Goal: Task Accomplishment & Management: Manage account settings

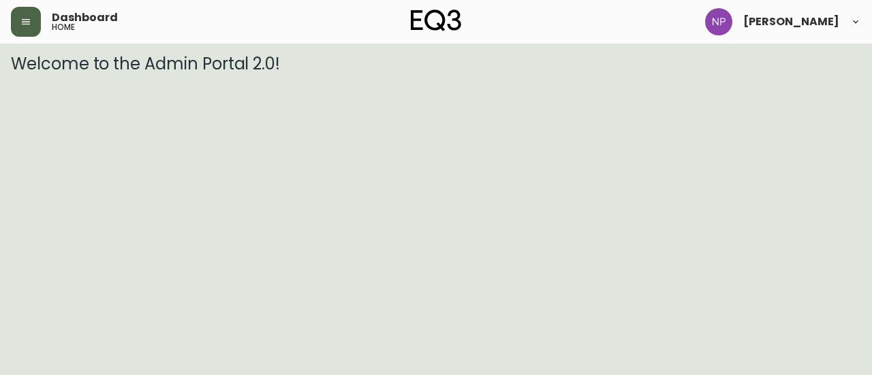
click at [33, 27] on button "button" at bounding box center [26, 22] width 30 height 30
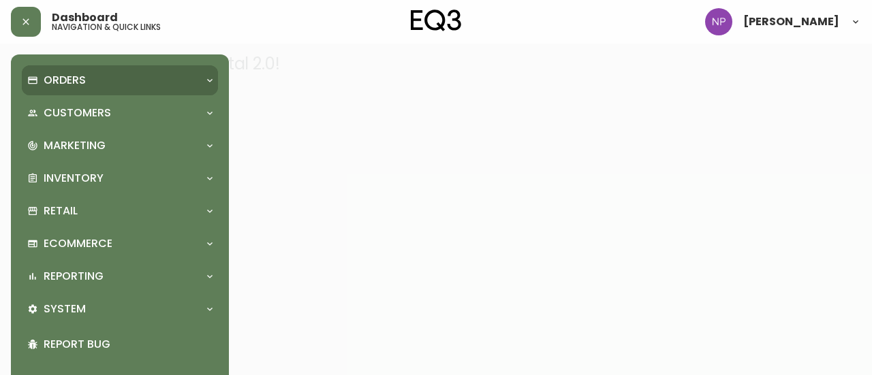
click at [49, 71] on div "Orders" at bounding box center [120, 80] width 196 height 30
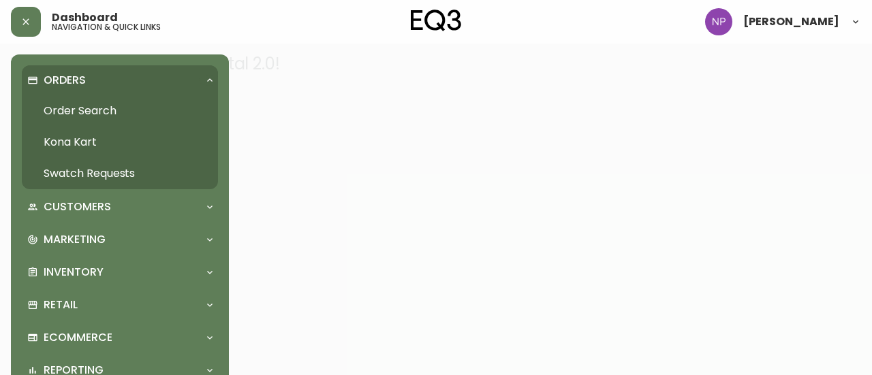
click at [72, 122] on link "Order Search" at bounding box center [120, 110] width 196 height 31
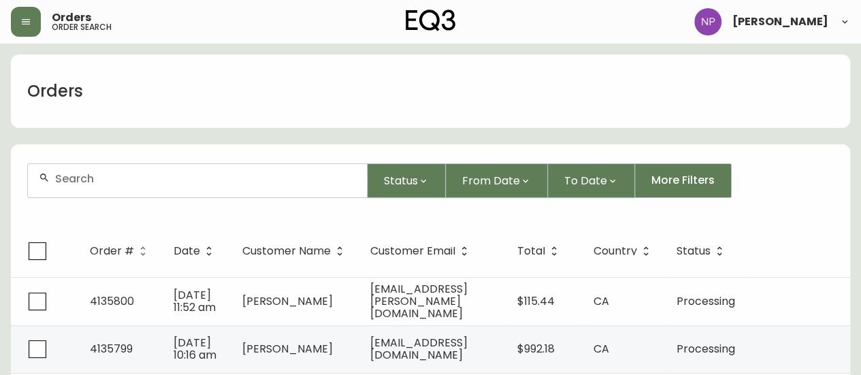
click at [121, 185] on div at bounding box center [197, 180] width 339 height 33
type input "4134049"
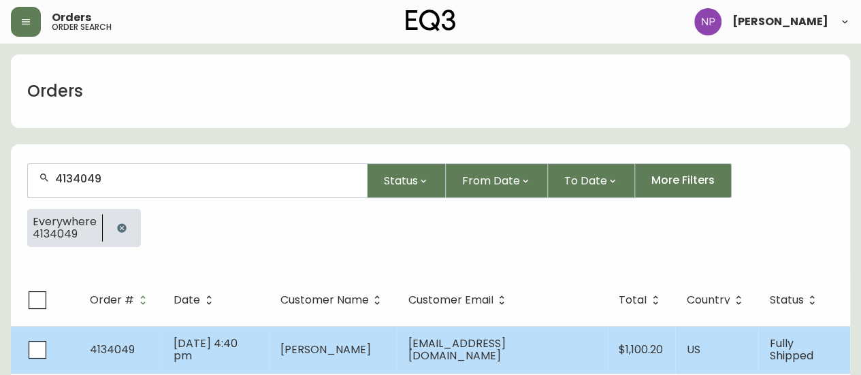
click at [238, 347] on span "[DATE] 4:40 pm" at bounding box center [206, 350] width 64 height 28
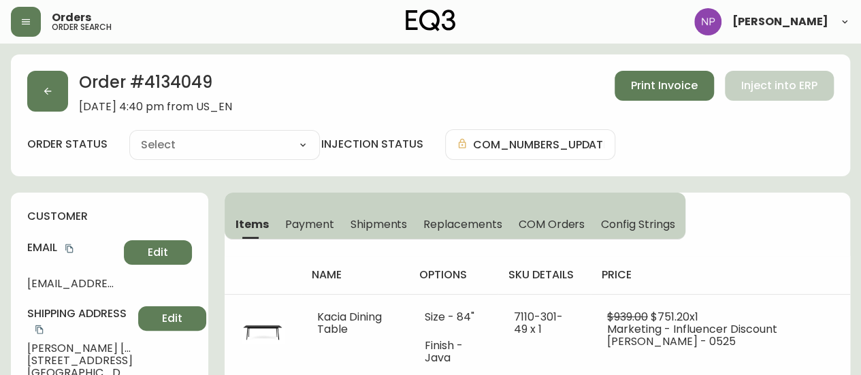
type input "Fully Shipped"
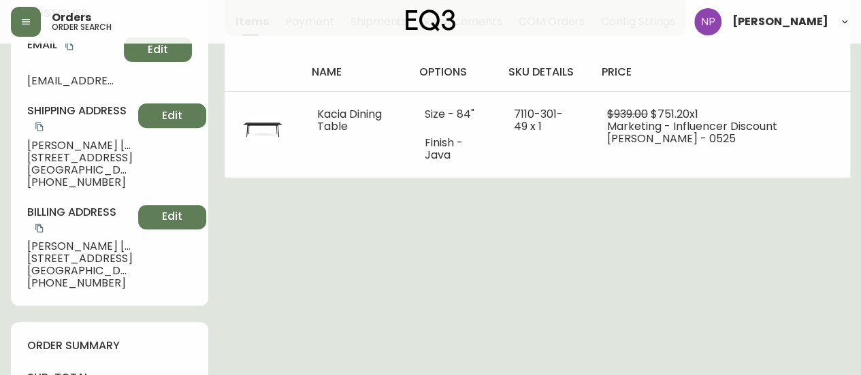
select select "FULLY_SHIPPED"
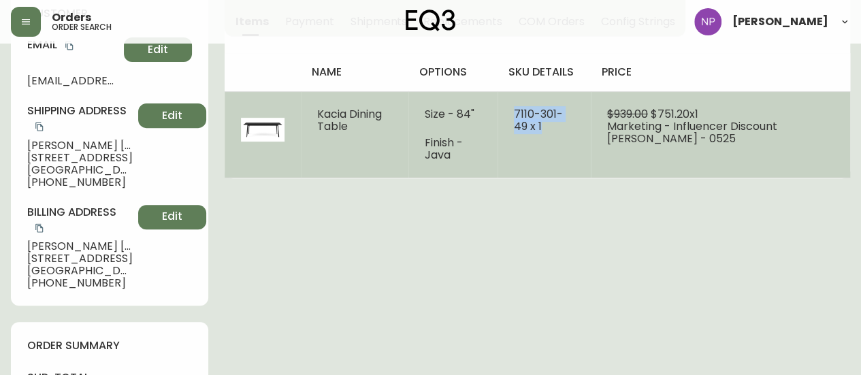
drag, startPoint x: 549, startPoint y: 124, endPoint x: 519, endPoint y: 111, distance: 33.3
click at [519, 111] on td "7110-301-49 x 1" at bounding box center [544, 134] width 93 height 86
copy span "7110-301-49 x 1"
